Goal: Check status: Check status

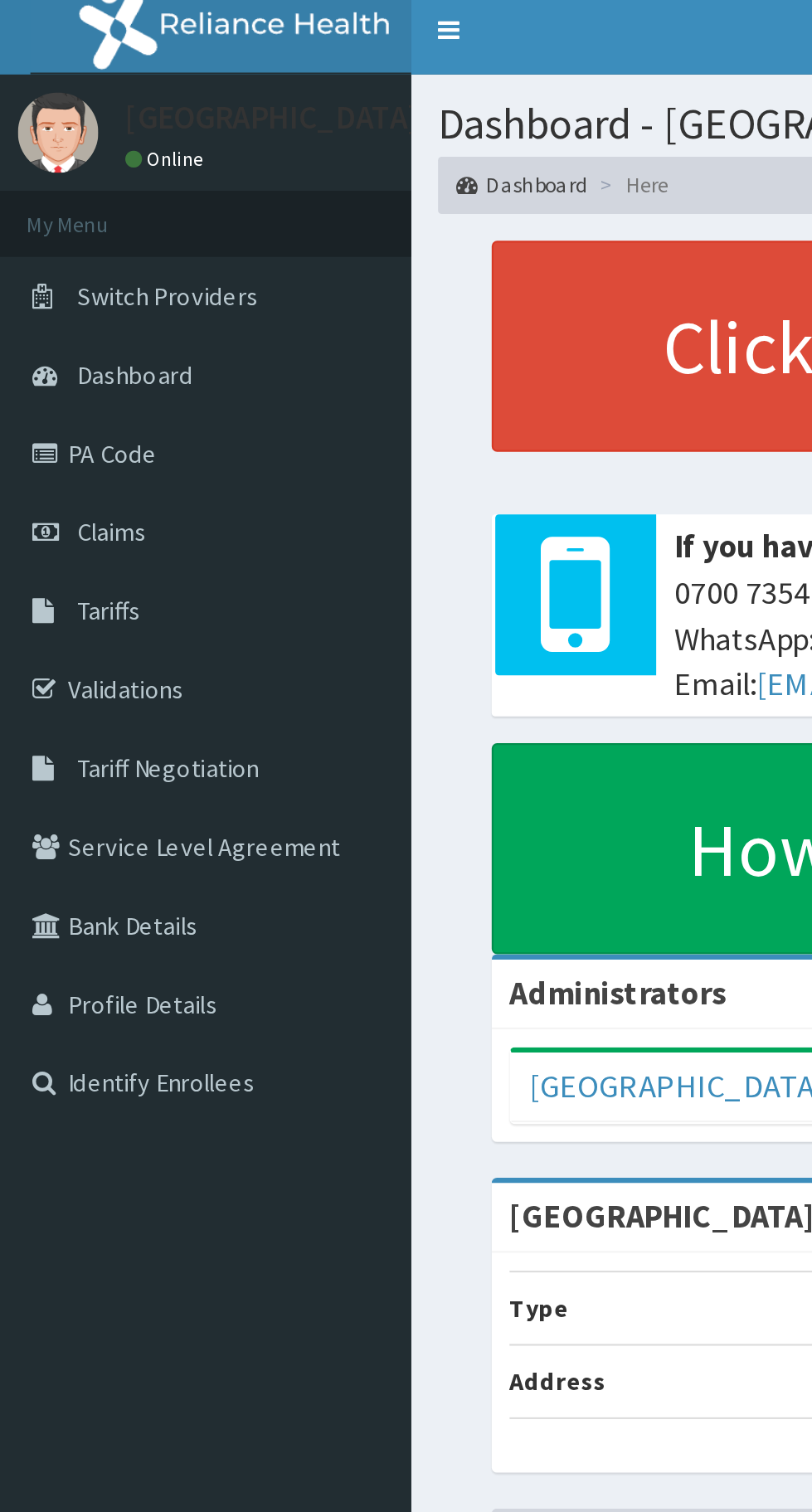
click at [50, 255] on span "Claims" at bounding box center [52, 254] width 32 height 15
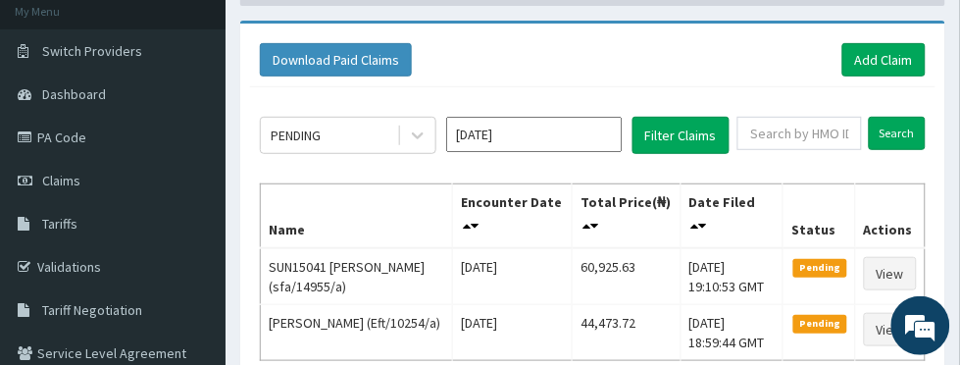
scroll to position [120, 0]
click at [568, 136] on input "[DATE]" at bounding box center [534, 134] width 177 height 35
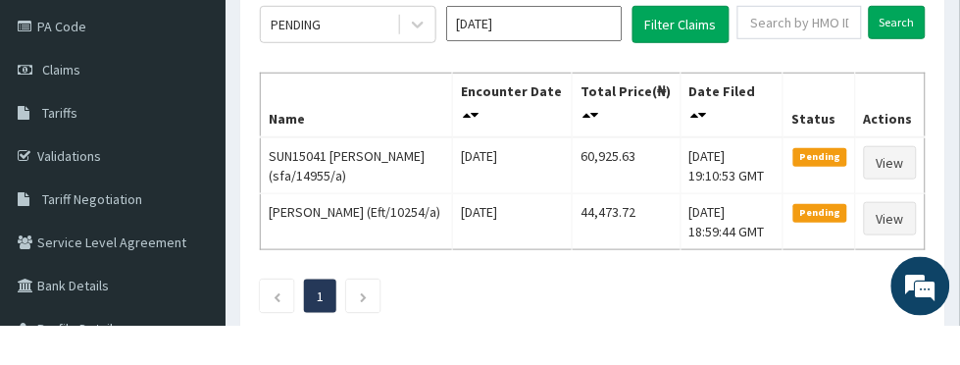
scroll to position [191, 0]
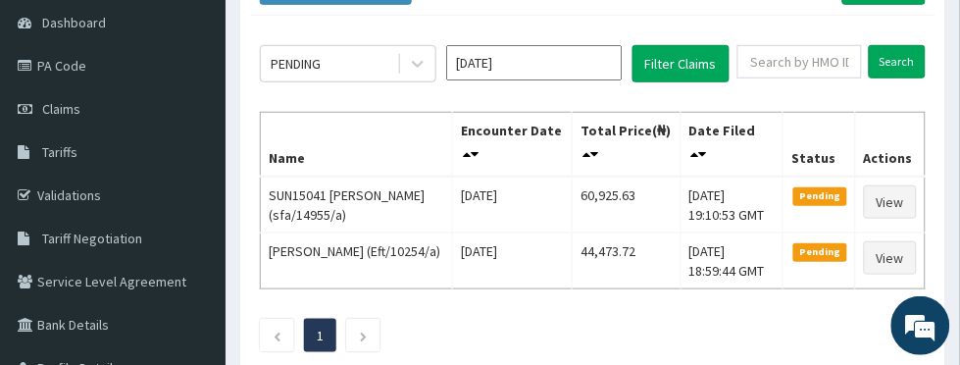
click at [543, 63] on input "[DATE]" at bounding box center [534, 62] width 177 height 35
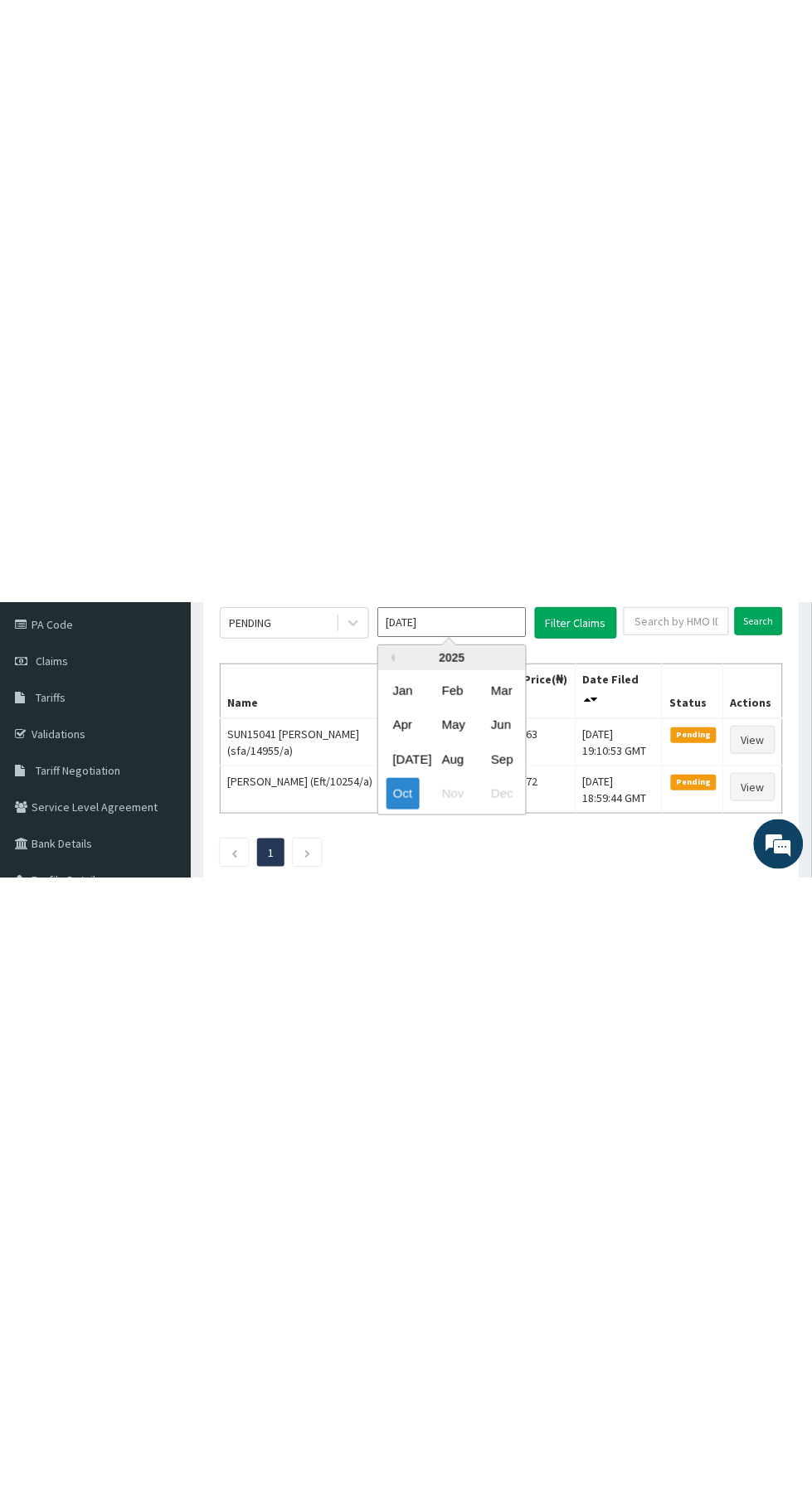
scroll to position [0, 0]
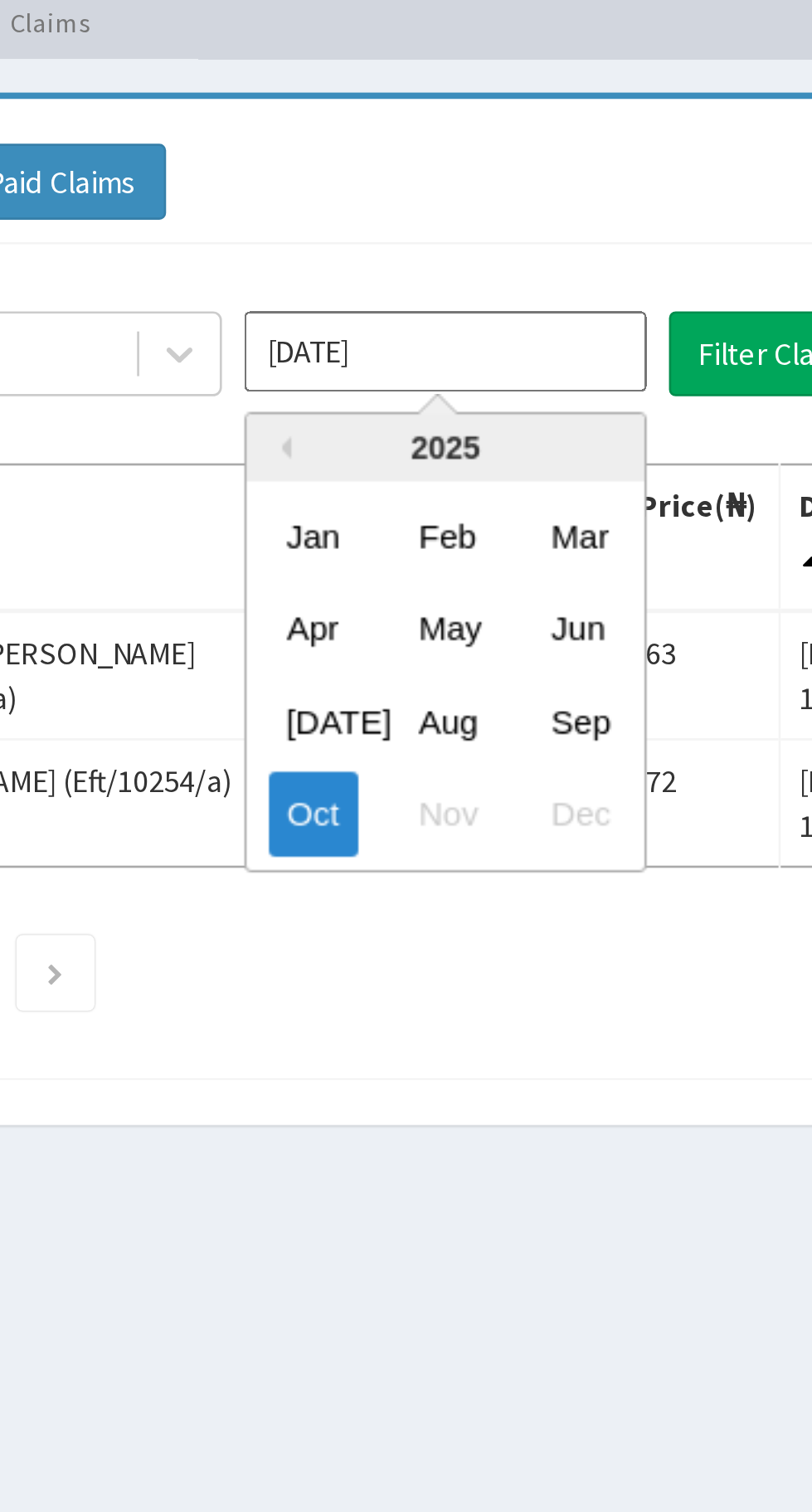
click at [507, 352] on div "Sep" at bounding box center [501, 351] width 33 height 30
type input "[DATE]"
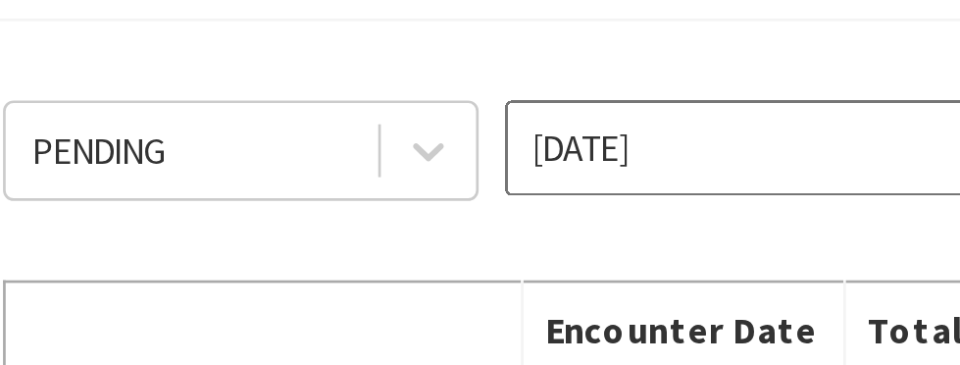
scroll to position [78, 0]
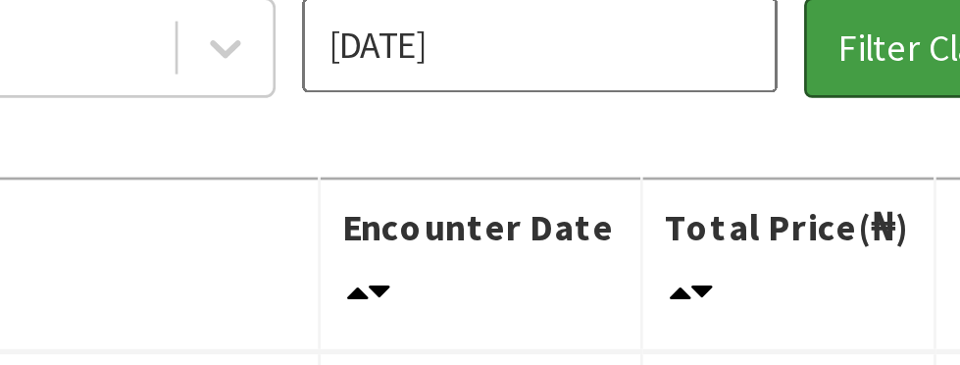
click at [652, 179] on button "Filter Claims" at bounding box center [681, 176] width 97 height 37
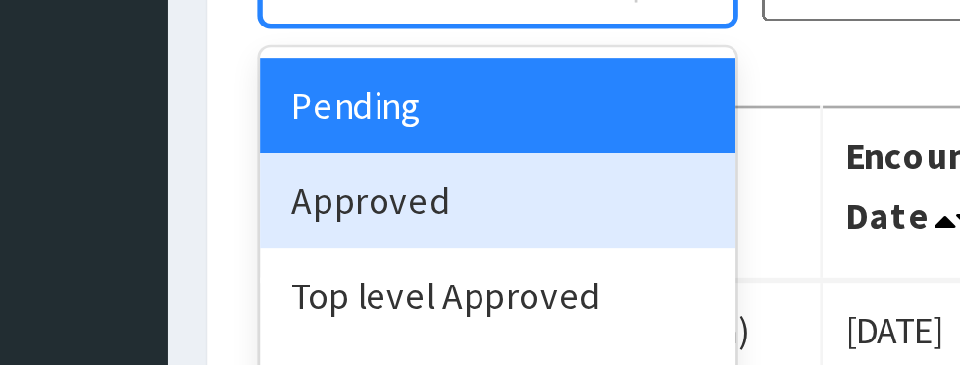
scroll to position [139, 0]
click at [390, 197] on div "Approved" at bounding box center [348, 198] width 177 height 35
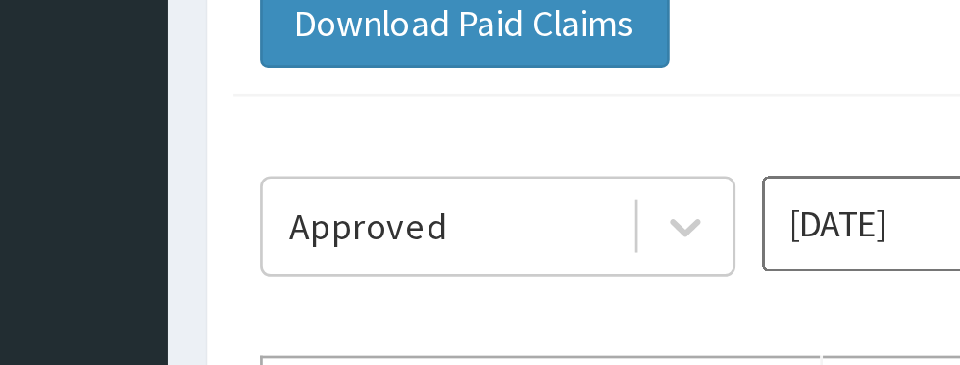
scroll to position [125, 0]
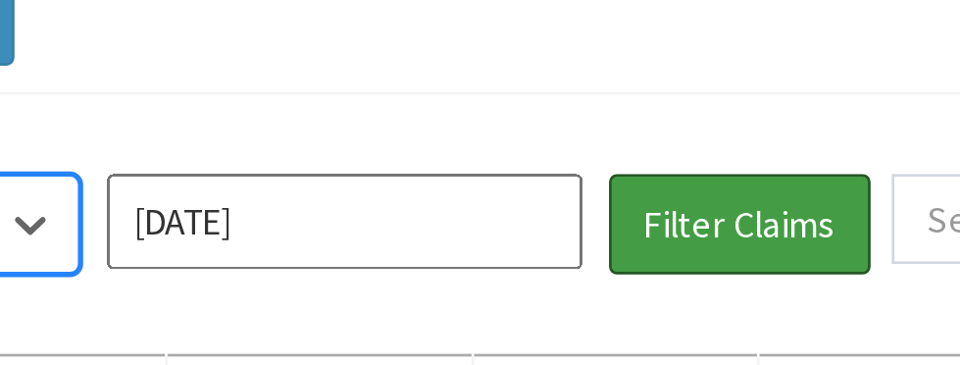
click at [688, 128] on button "Filter Claims" at bounding box center [681, 130] width 97 height 37
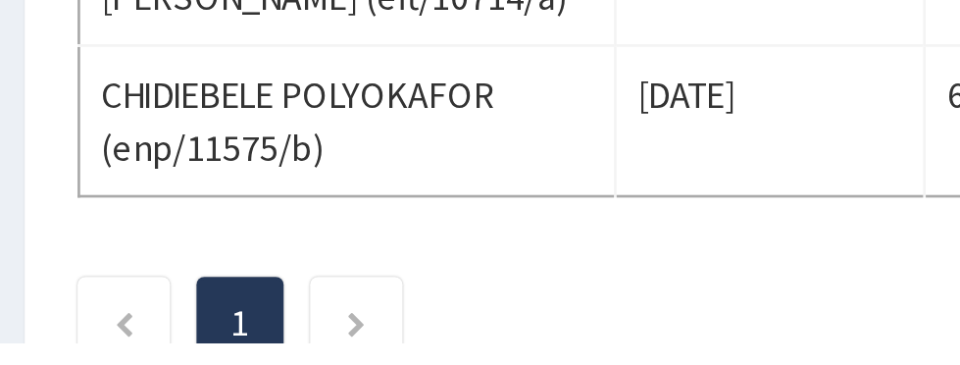
scroll to position [170, 0]
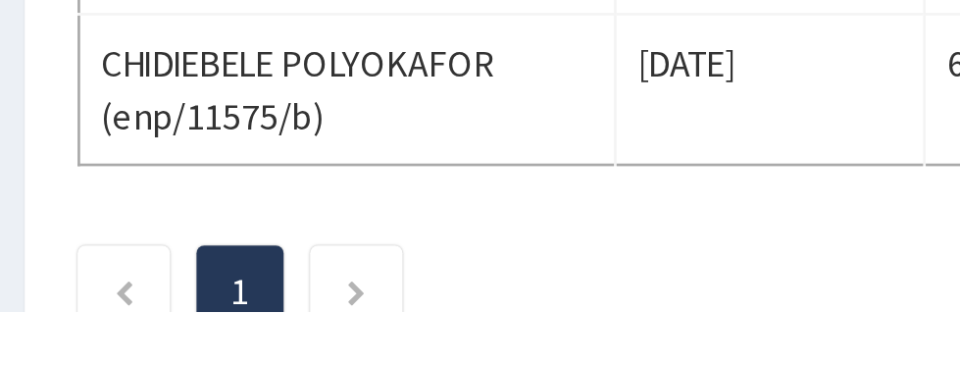
click at [430, 304] on td "CHIDIEBELE POLYOKAFOR (enp/11575/b)" at bounding box center [360, 282] width 199 height 56
click at [368, 356] on icon "Next page" at bounding box center [363, 358] width 9 height 12
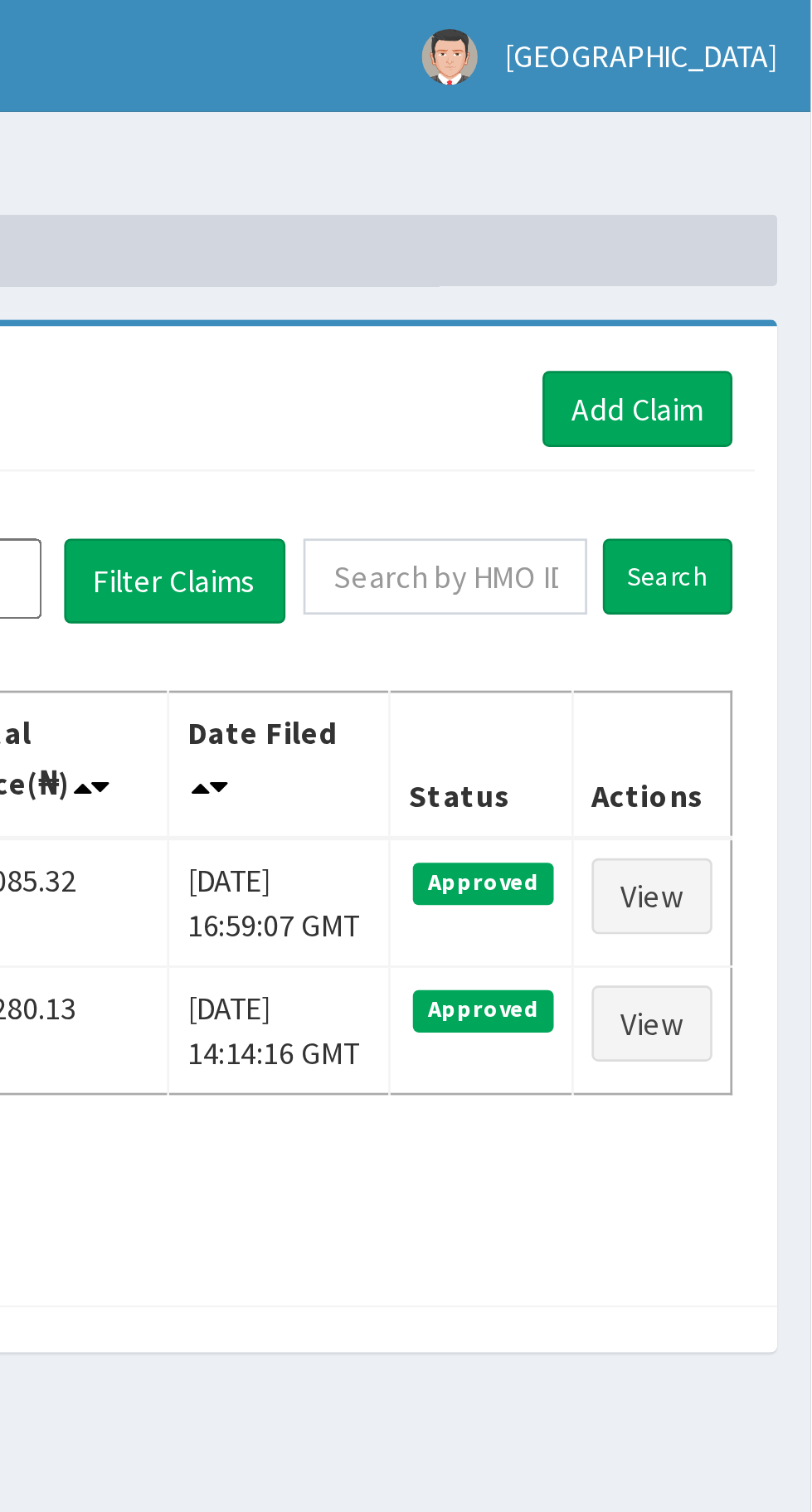
scroll to position [0, 0]
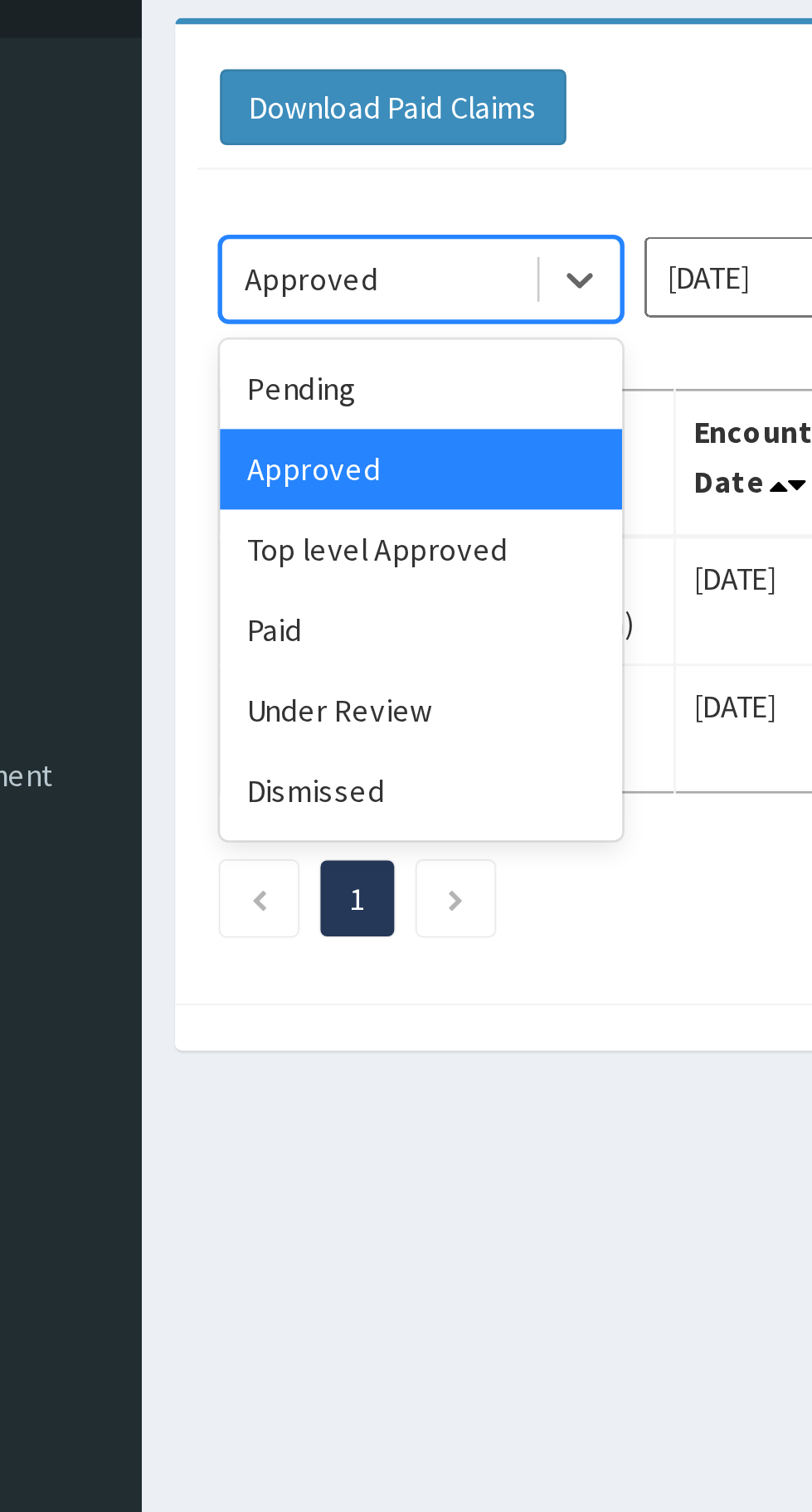
click at [299, 375] on div "Under Review" at bounding box center [294, 375] width 150 height 30
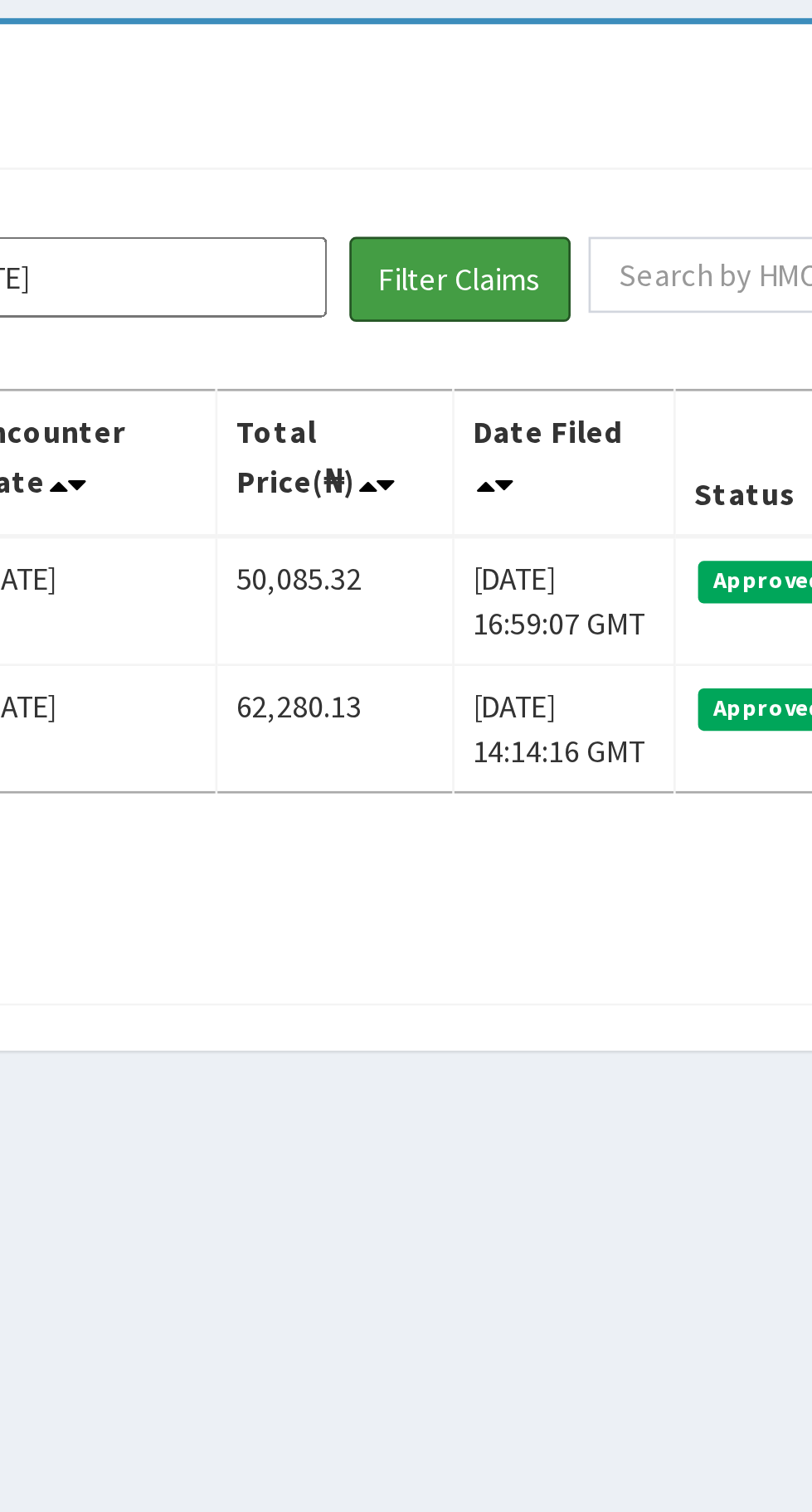
click at [579, 212] on button "Filter Claims" at bounding box center [576, 215] width 82 height 31
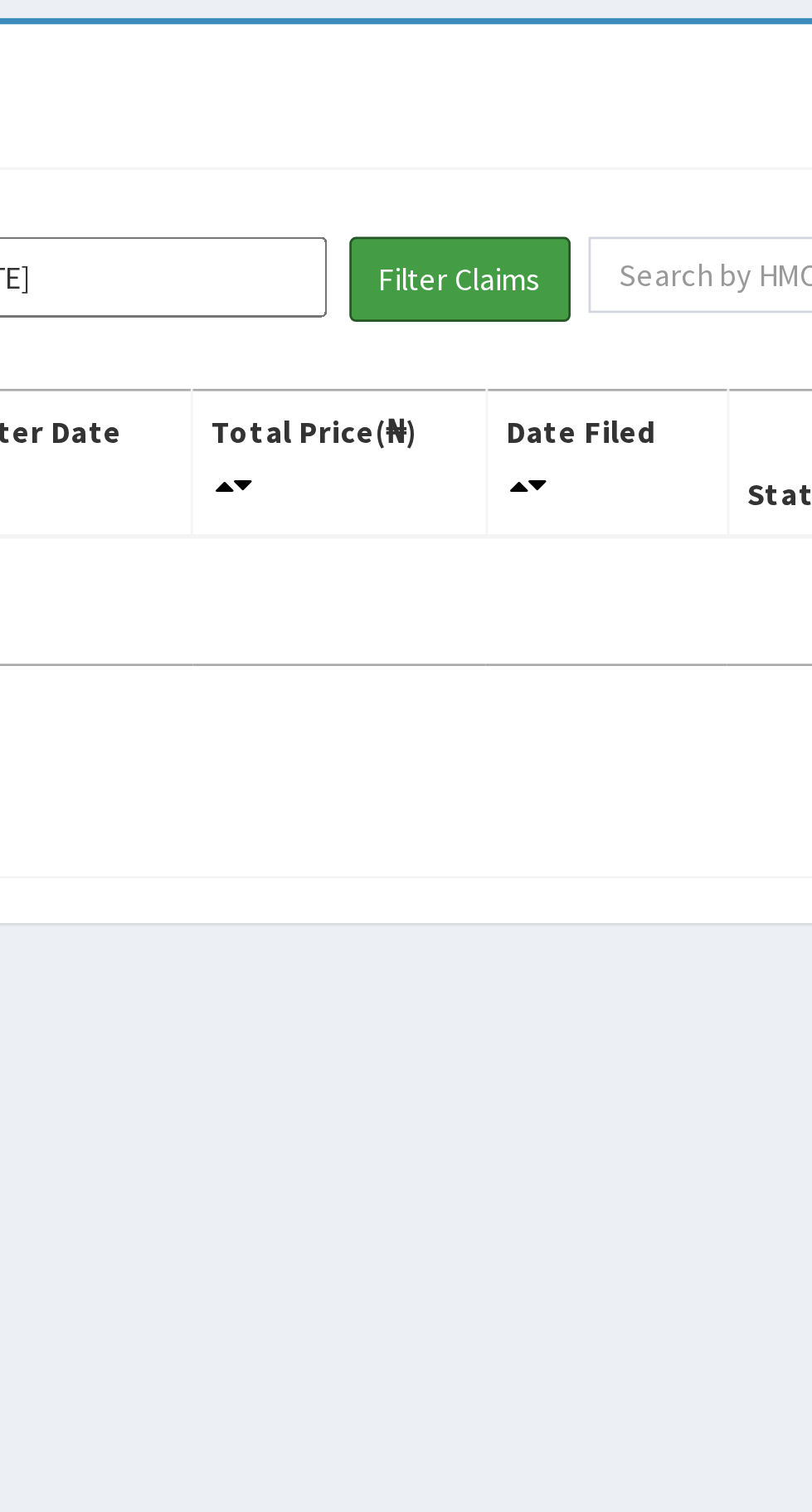
click at [580, 224] on button "Filter Claims" at bounding box center [576, 215] width 82 height 31
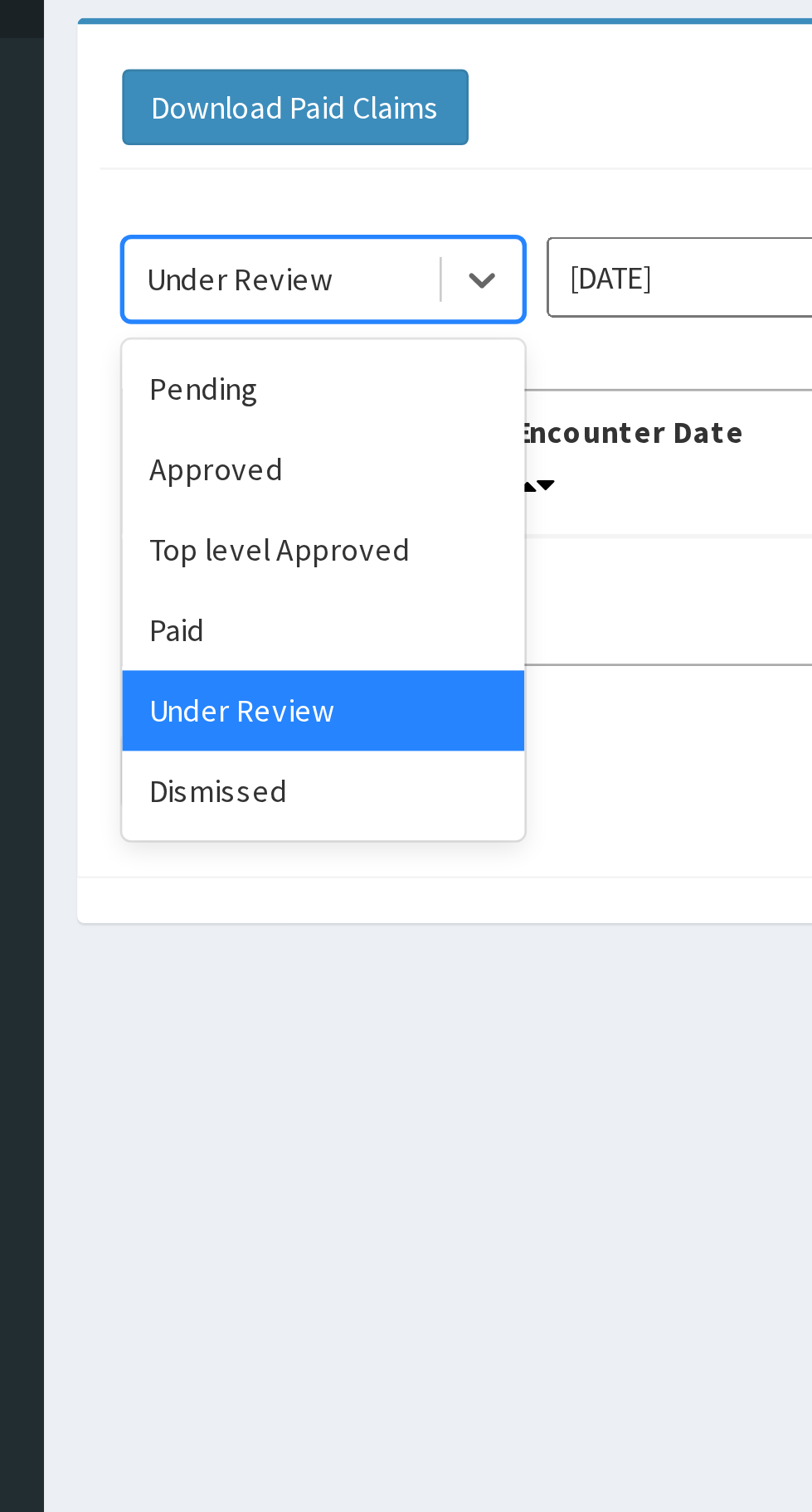
click at [258, 257] on div "Pending" at bounding box center [294, 255] width 150 height 30
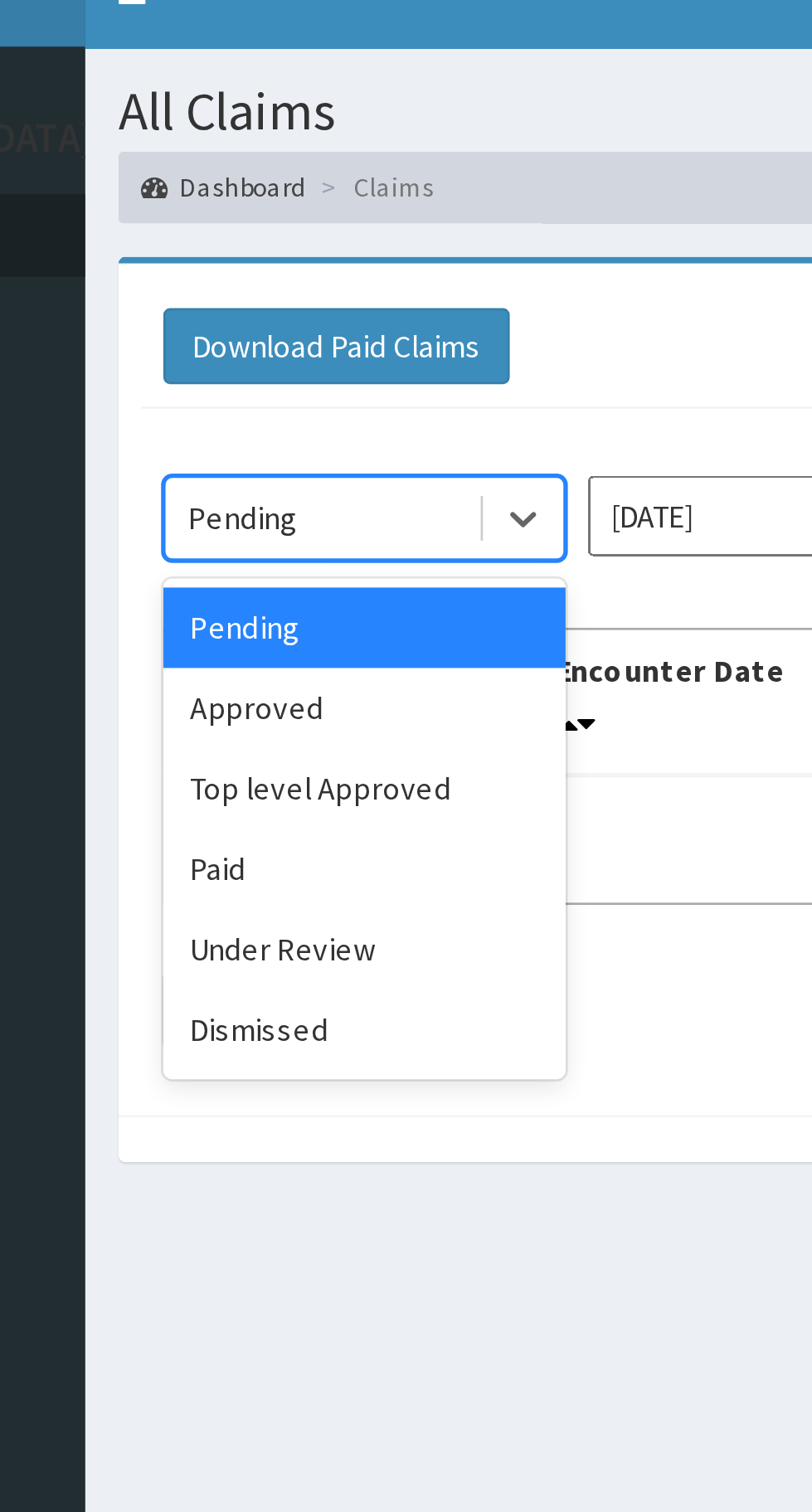
click at [332, 280] on div "Approved" at bounding box center [294, 286] width 150 height 30
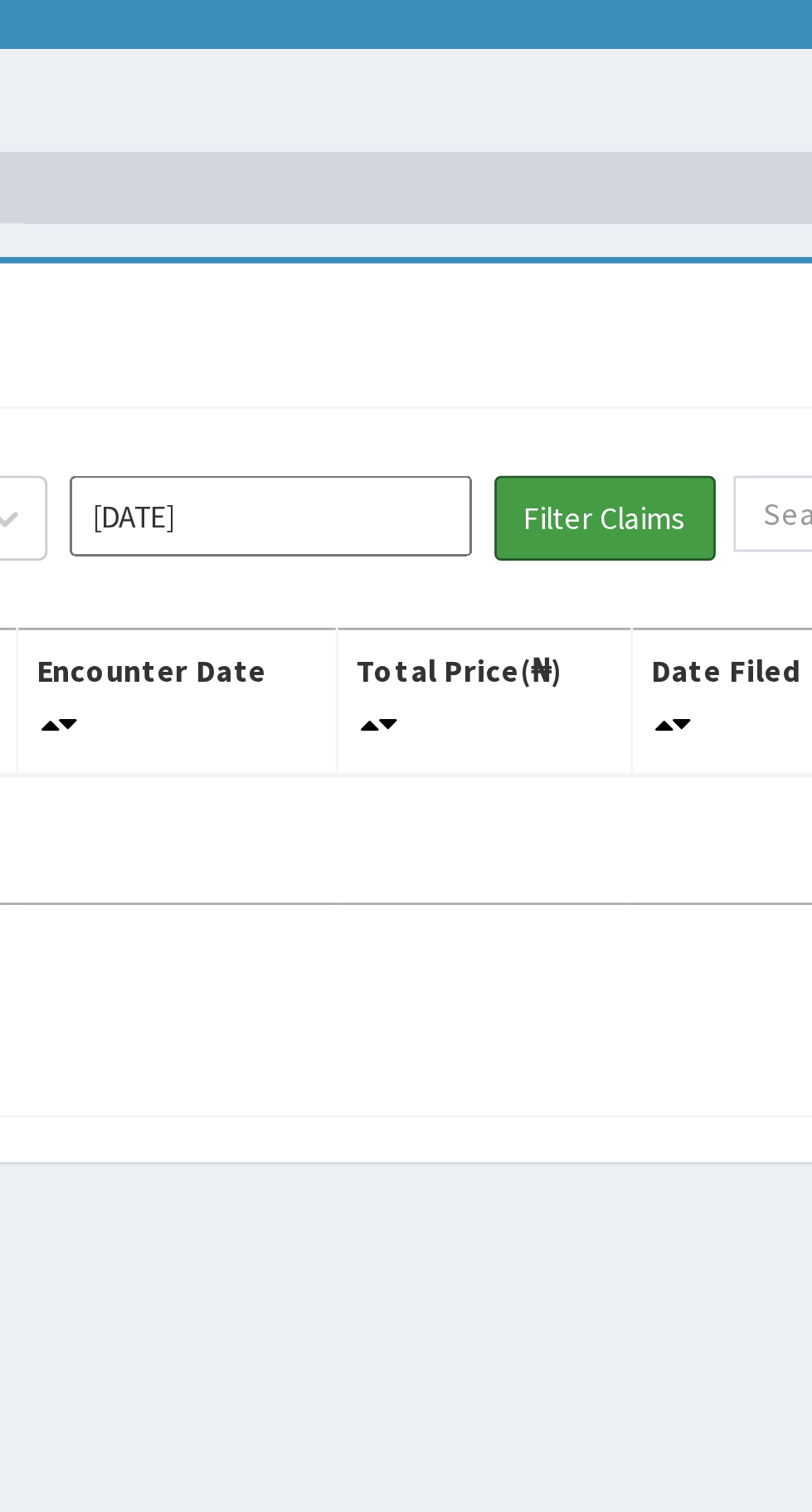
click at [584, 216] on button "Filter Claims" at bounding box center [576, 215] width 82 height 31
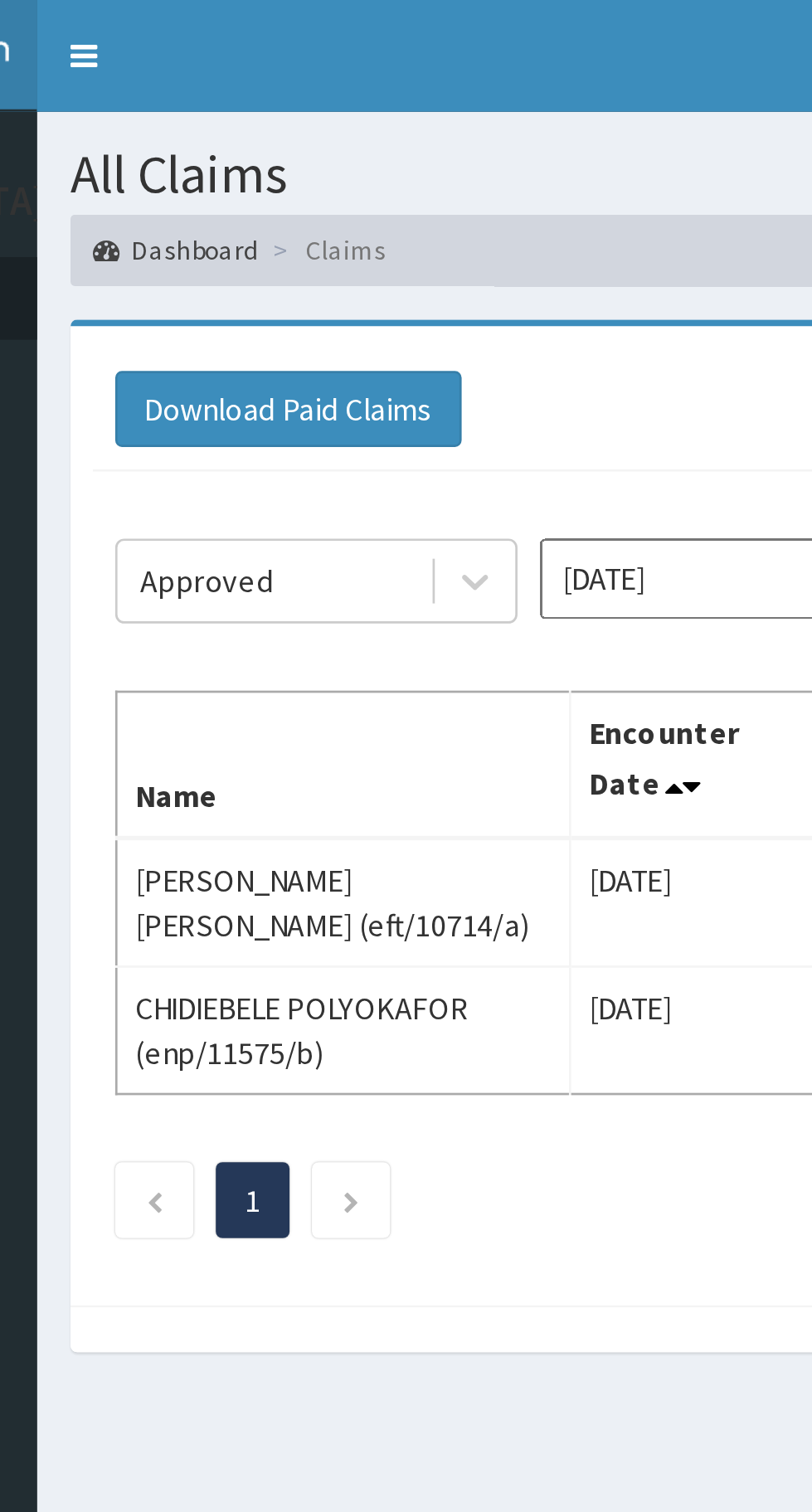
click at [177, 216] on link "PA Code" at bounding box center [96, 216] width 191 height 36
